Goal: Complete application form

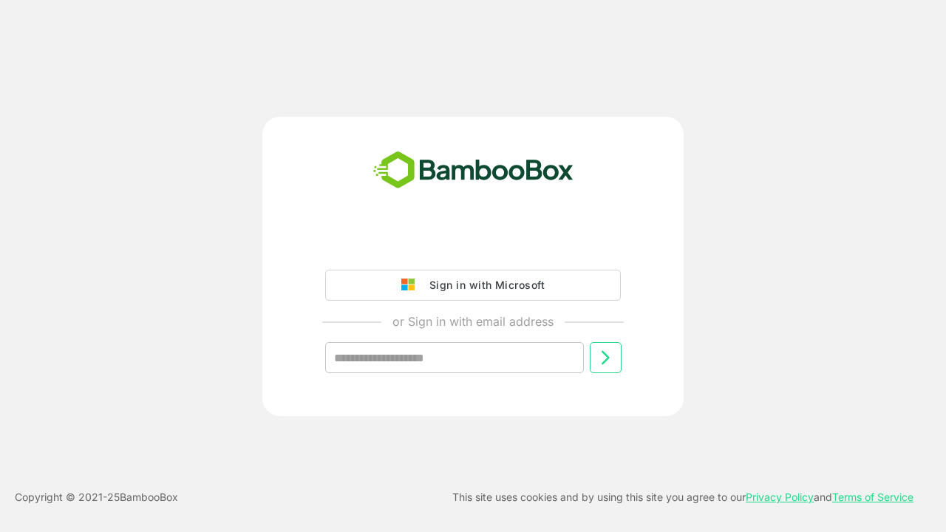
type input "**********"
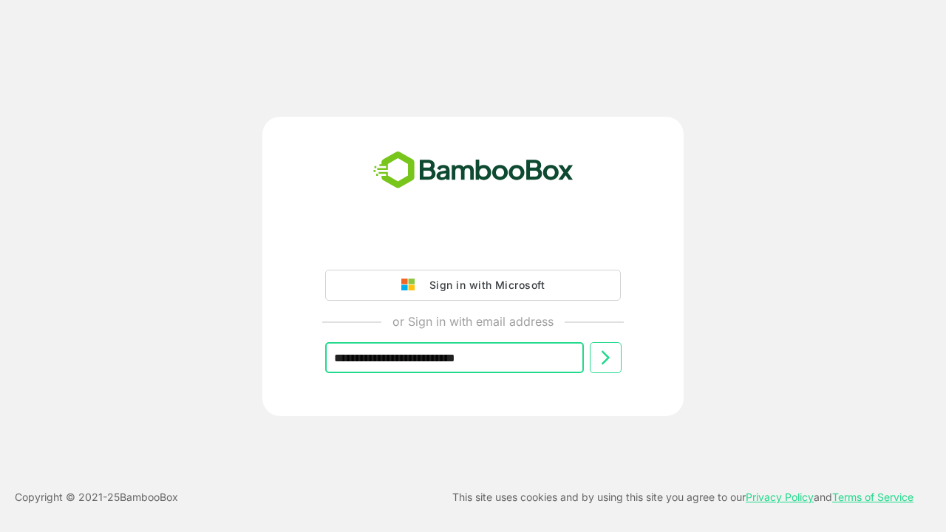
click at [606, 358] on icon at bounding box center [606, 358] width 18 height 18
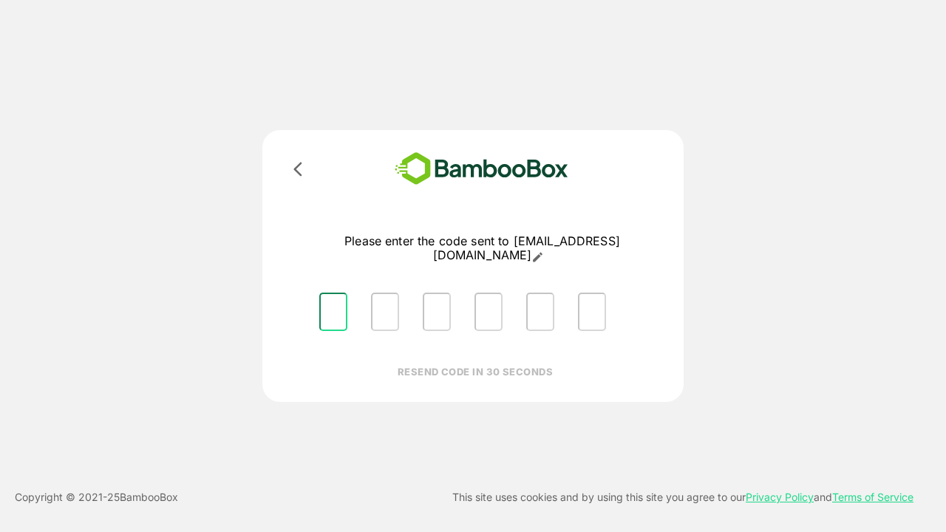
type input "*"
